Goal: Information Seeking & Learning: Learn about a topic

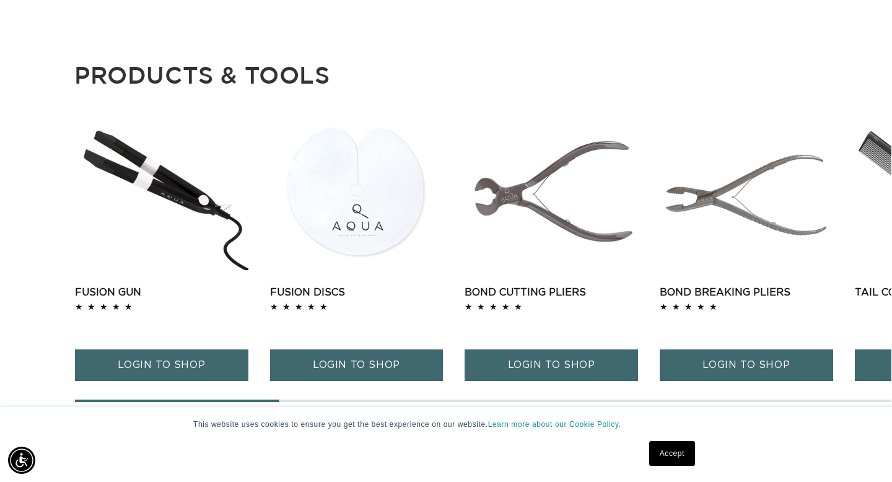
scroll to position [0, 804]
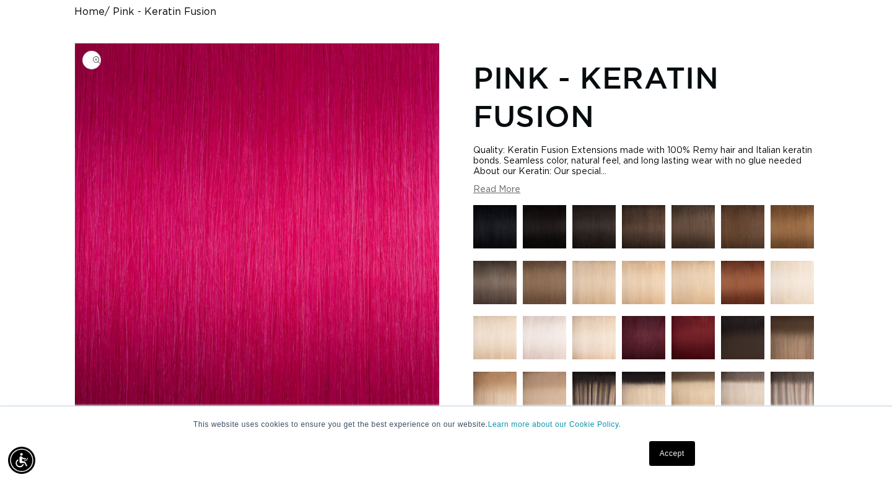
scroll to position [134, 0]
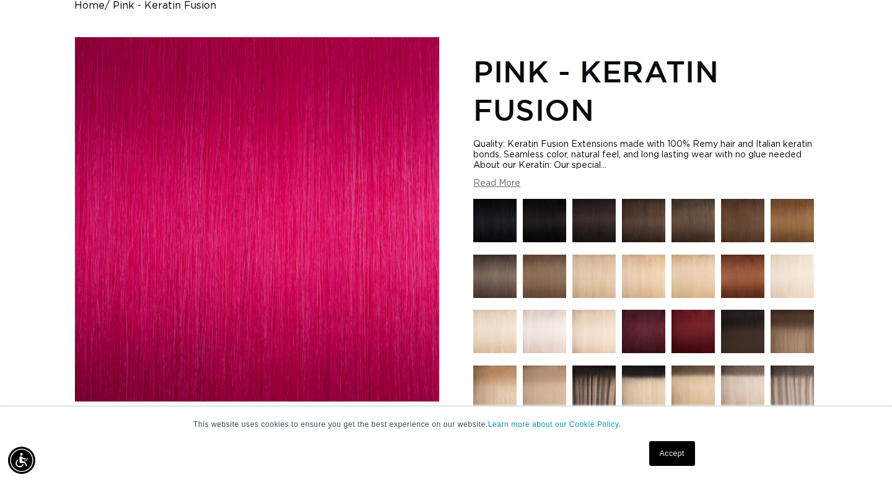
click at [504, 183] on button "Read More" at bounding box center [496, 183] width 47 height 11
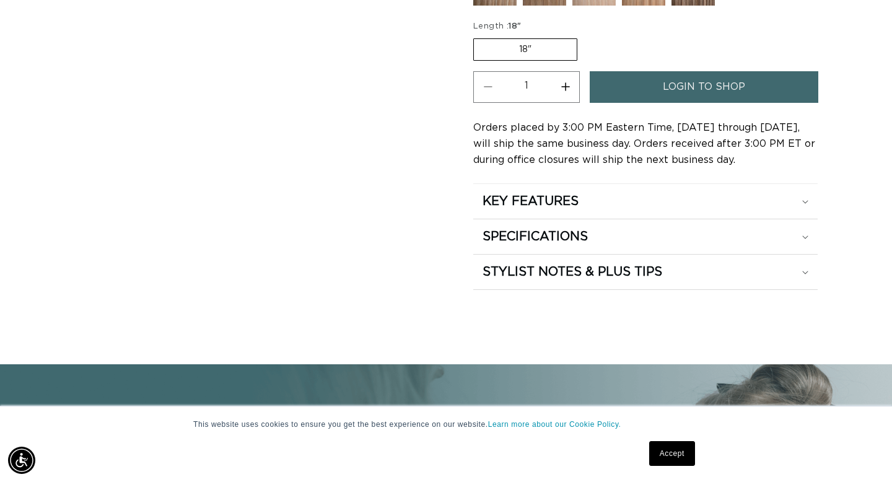
scroll to position [939, 0]
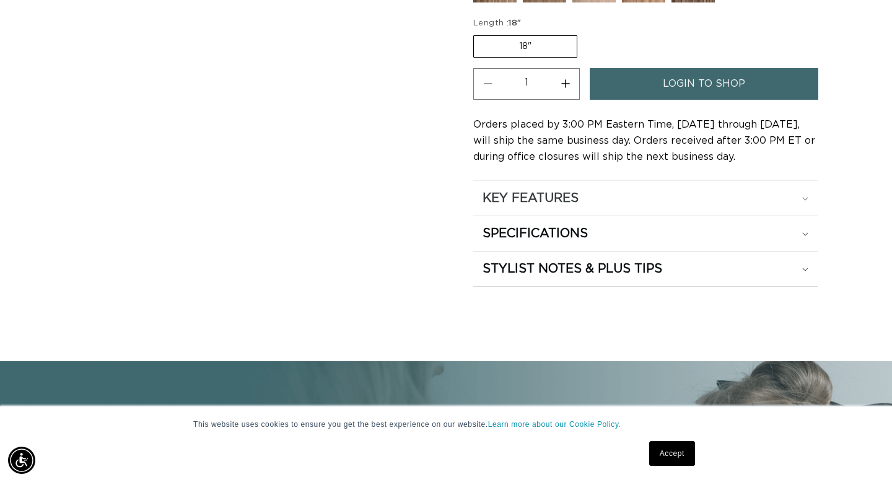
click at [514, 201] on summary "KEY FEATURES" at bounding box center [645, 198] width 344 height 35
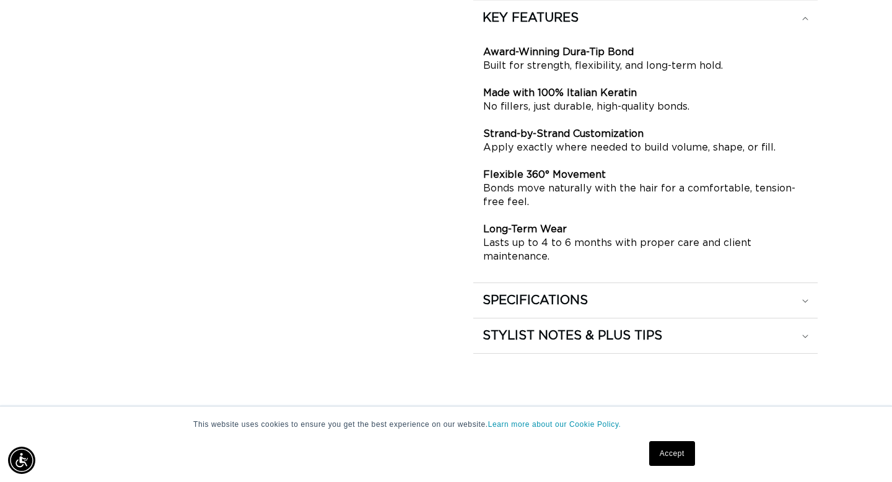
scroll to position [1125, 0]
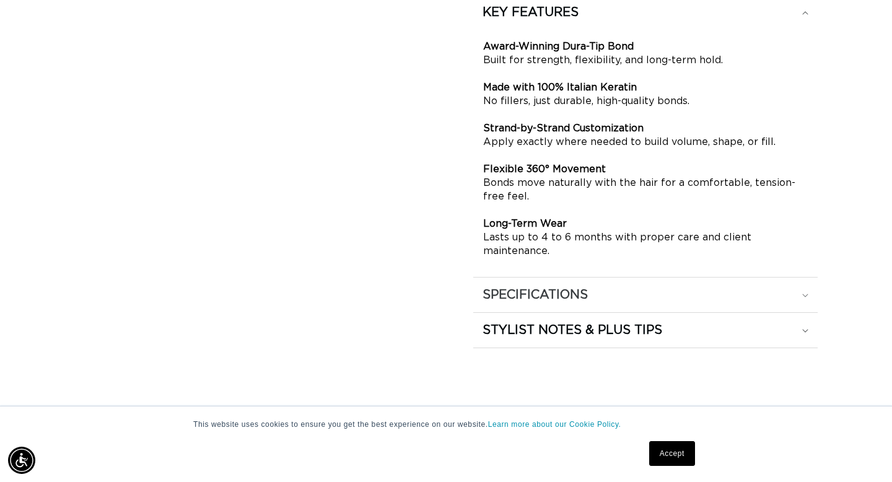
click at [555, 303] on h2 "SPECIFICATIONS" at bounding box center [535, 295] width 105 height 16
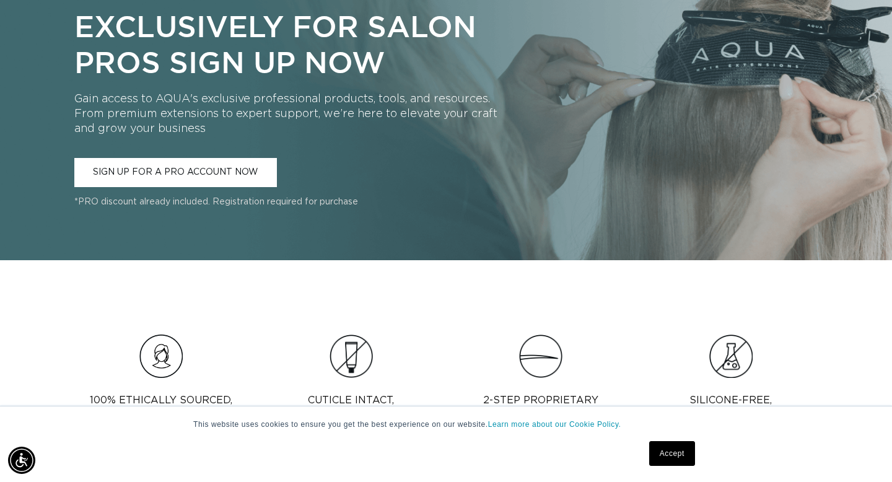
scroll to position [0, 0]
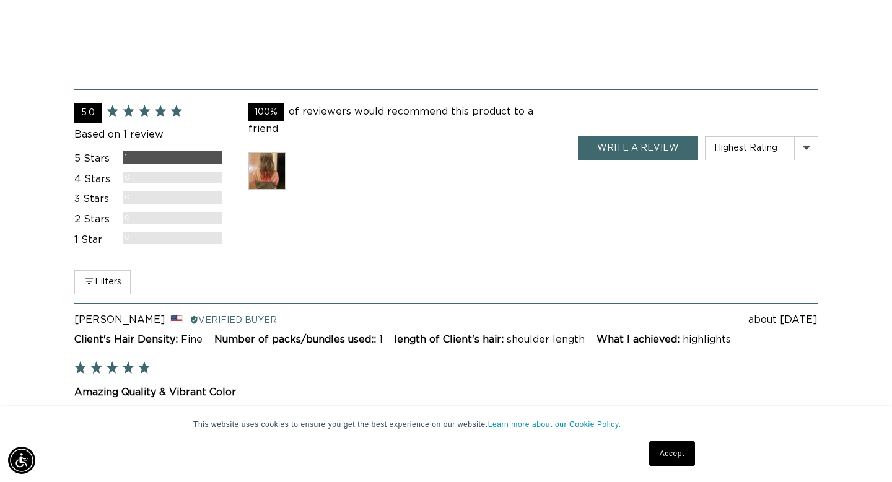
click at [270, 176] on img at bounding box center [266, 170] width 37 height 37
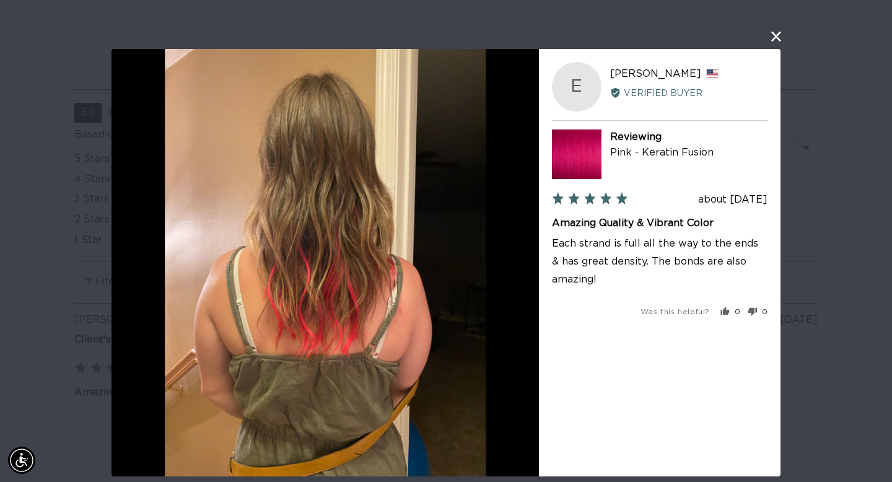
click at [774, 44] on div "User-Uploaded Media Gallery E Emily Reviewed by Emily, from United States Verif…" at bounding box center [446, 241] width 892 height 482
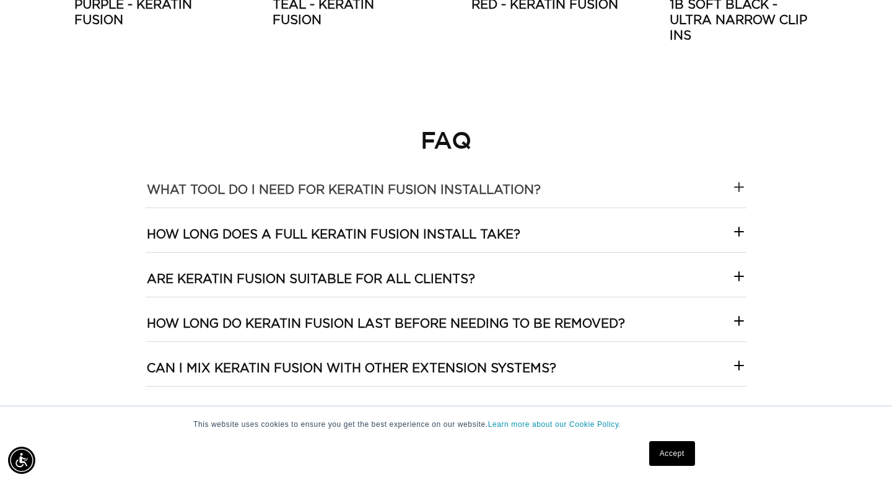
click at [570, 196] on installation\?-template--18844261286116__collapsible_content_RjkbrX "What tool do I need for keratin fusion installation?" at bounding box center [446, 186] width 601 height 44
